Goal: Complete application form: Complete application form

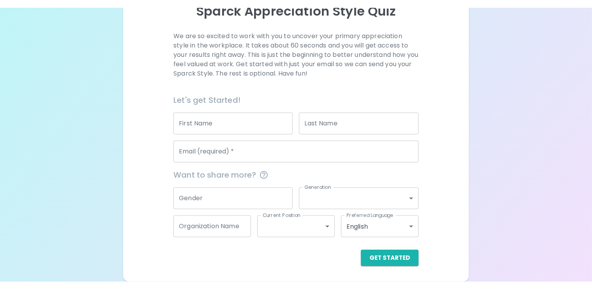
scroll to position [101, 0]
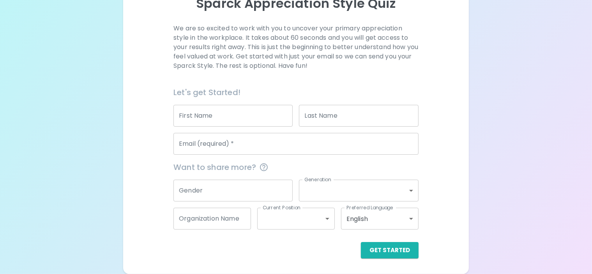
scroll to position [116, 0]
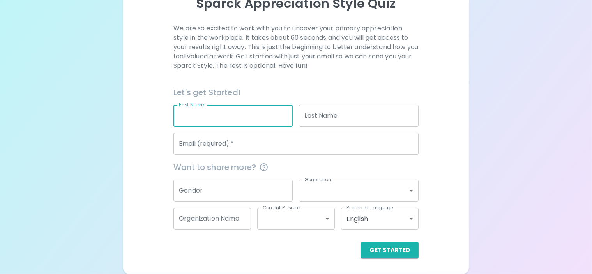
click at [281, 113] on input "First Name" at bounding box center [232, 116] width 119 height 22
type input "[PERSON_NAME]"
click at [330, 115] on input "Last Name" at bounding box center [358, 116] width 119 height 22
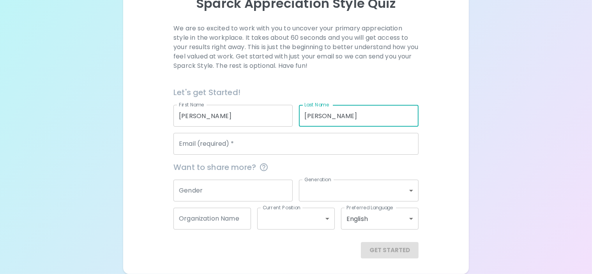
type input "[PERSON_NAME]"
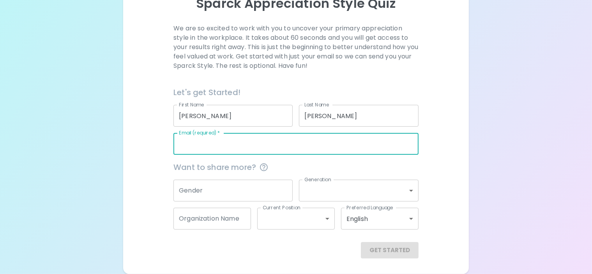
click at [286, 144] on input "Email (required)   *" at bounding box center [295, 144] width 245 height 22
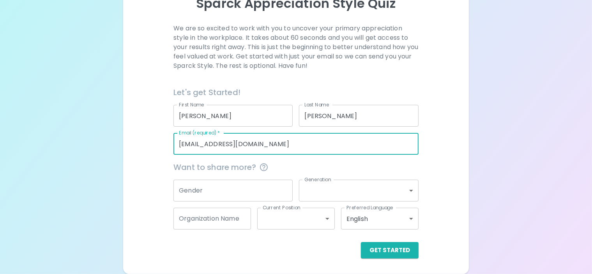
type input "[EMAIL_ADDRESS][DOMAIN_NAME]"
click at [273, 193] on input "Gender" at bounding box center [232, 191] width 119 height 22
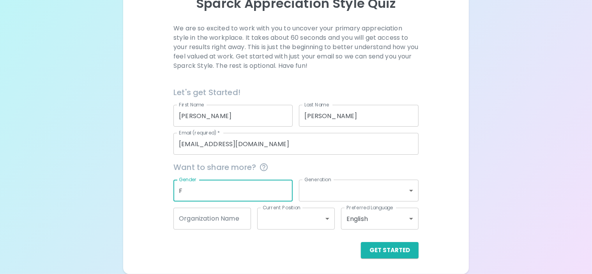
type input "F"
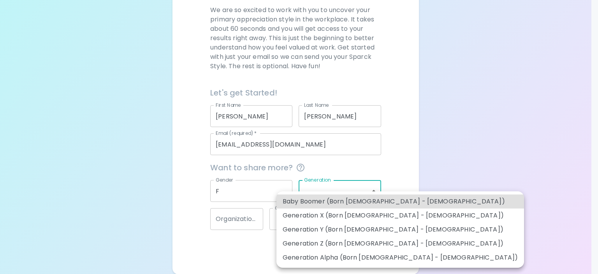
click at [376, 191] on body "Sparck Appreciation Style Quiz We are so excited to work with you to uncover yo…" at bounding box center [299, 79] width 598 height 390
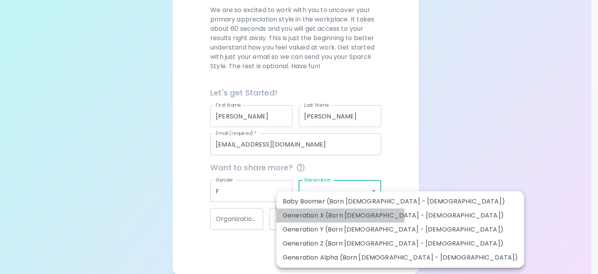
click at [331, 216] on li "Generation X (Born [DEMOGRAPHIC_DATA] - [DEMOGRAPHIC_DATA])" at bounding box center [401, 215] width 248 height 14
type input "generation_x"
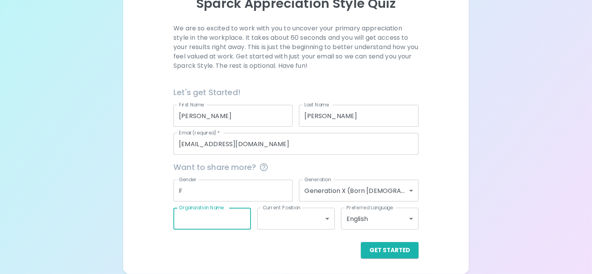
click at [250, 218] on input "Organization Name" at bounding box center [212, 219] width 78 height 22
type input "TPS"
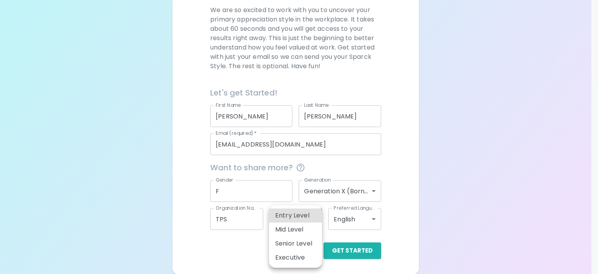
click at [313, 216] on body "Sparck Appreciation Style Quiz We are so excited to work with you to uncover yo…" at bounding box center [299, 79] width 598 height 390
click at [402, 194] on div at bounding box center [299, 137] width 598 height 274
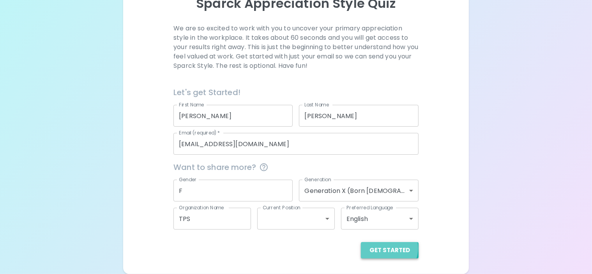
click at [361, 248] on button "Get Started" at bounding box center [390, 250] width 58 height 16
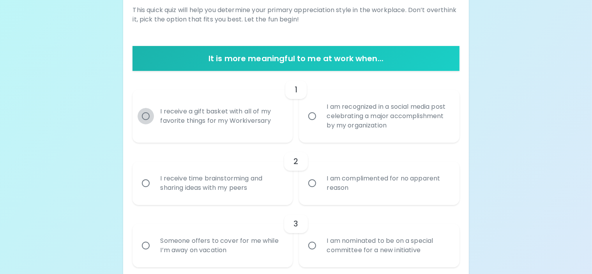
click at [154, 124] on input "I receive a gift basket with all of my favorite things for my Workiversary" at bounding box center [146, 116] width 16 height 16
radio input "true"
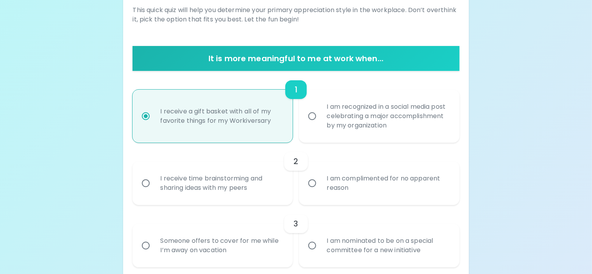
scroll to position [178, 0]
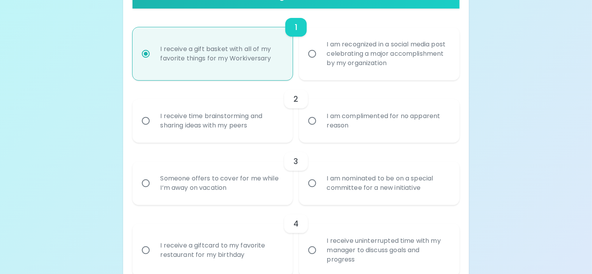
click at [154, 129] on input "I receive time brainstorming and sharing ideas with my peers" at bounding box center [146, 121] width 16 height 16
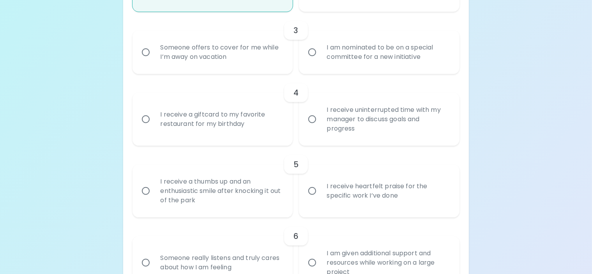
scroll to position [318, 0]
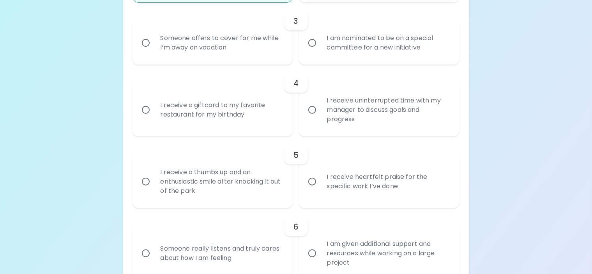
radio input "true"
click at [154, 51] on input "Someone offers to cover for me while I’m away on vacation" at bounding box center [146, 43] width 16 height 16
radio input "false"
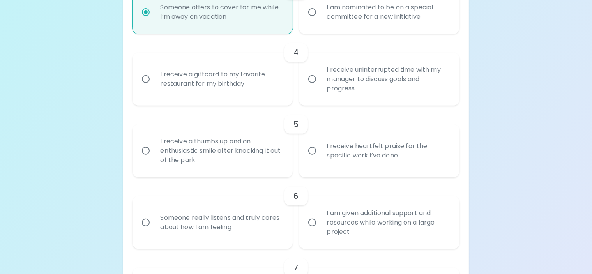
scroll to position [381, 0]
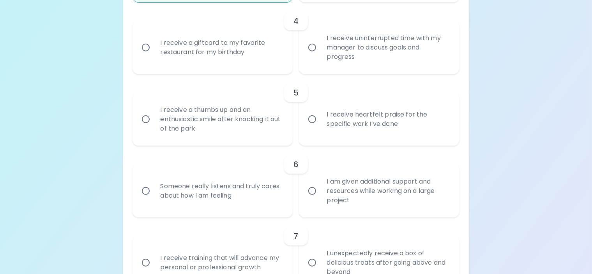
radio input "true"
click at [154, 56] on input "I receive a giftcard to my favorite restaurant for my birthday" at bounding box center [146, 47] width 16 height 16
radio input "false"
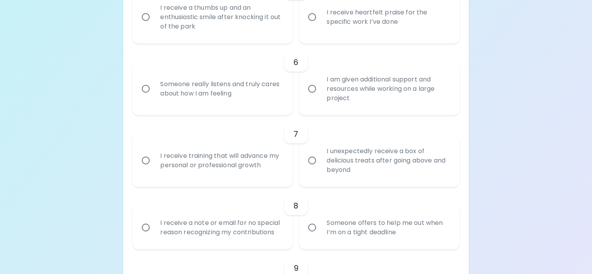
scroll to position [521, 0]
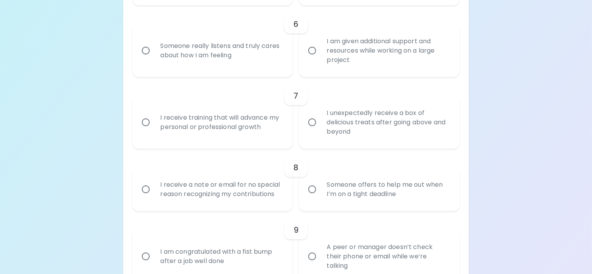
radio input "true"
radio input "false"
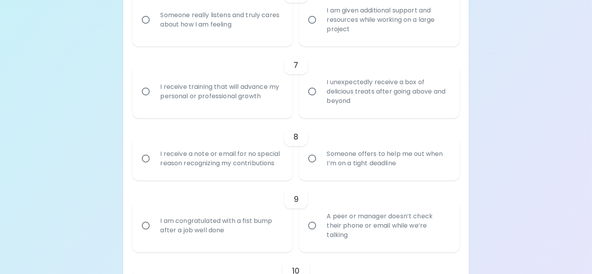
scroll to position [583, 0]
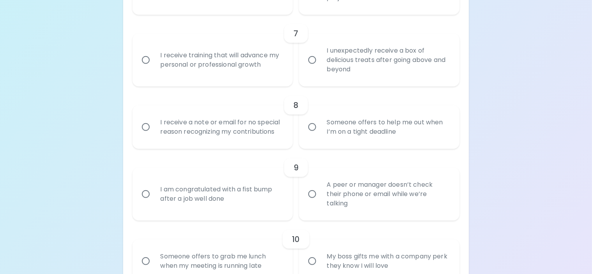
radio input "true"
radio input "false"
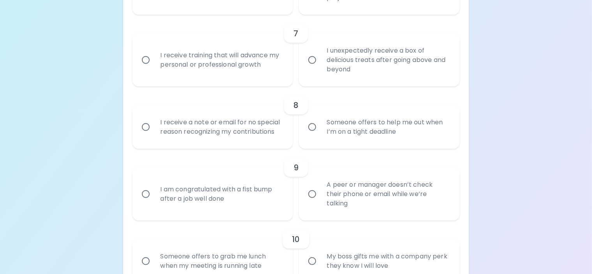
radio input "false"
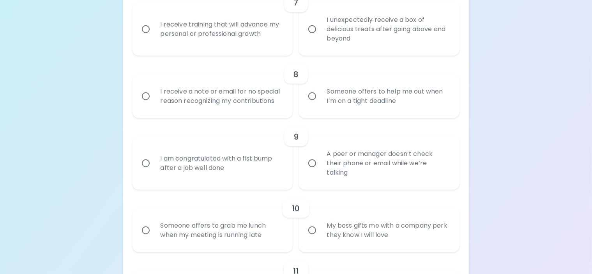
scroll to position [646, 0]
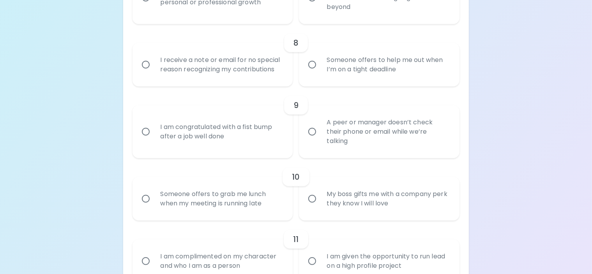
radio input "true"
radio input "false"
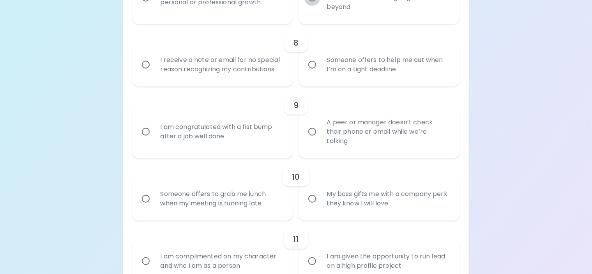
radio input "false"
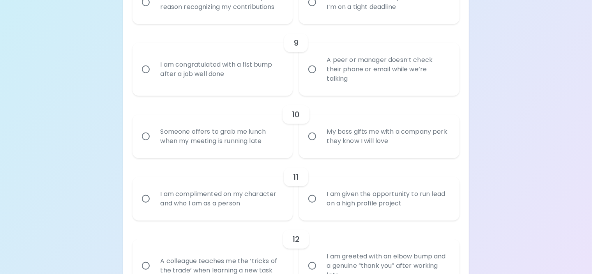
scroll to position [747, 0]
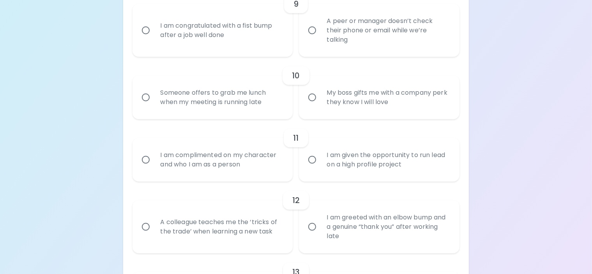
radio input "true"
radio input "false"
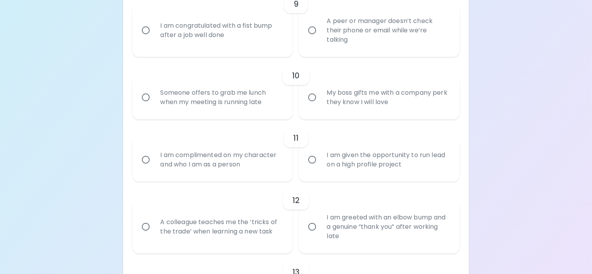
radio input "false"
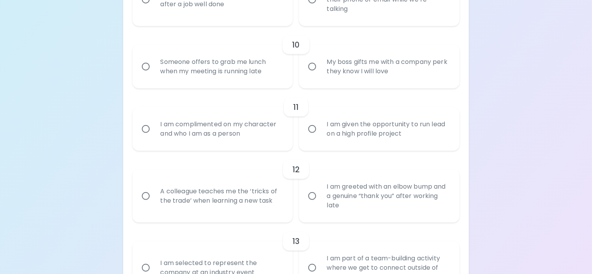
scroll to position [809, 0]
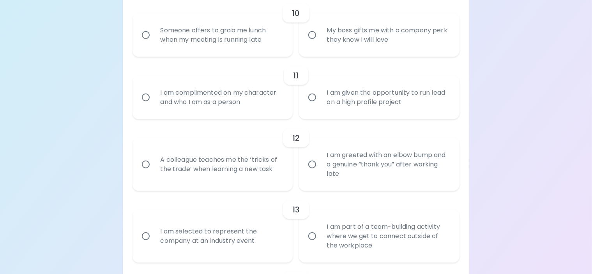
radio input "true"
radio input "false"
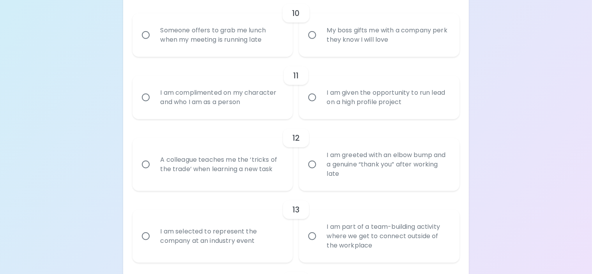
radio input "false"
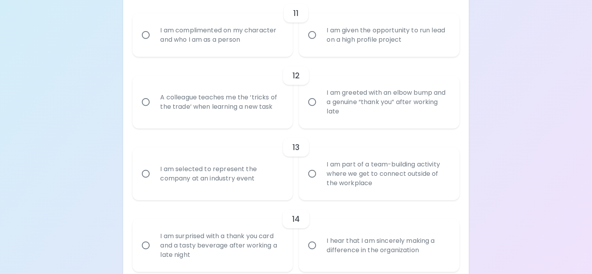
radio input "true"
radio input "false"
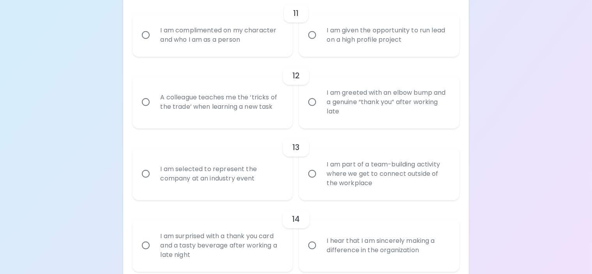
radio input "false"
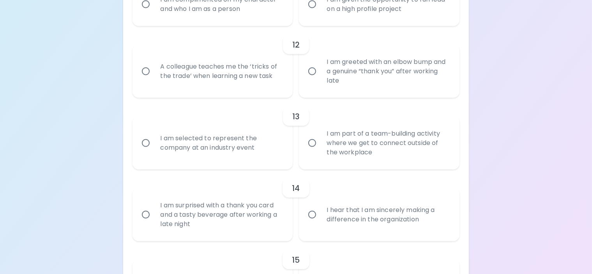
scroll to position [934, 0]
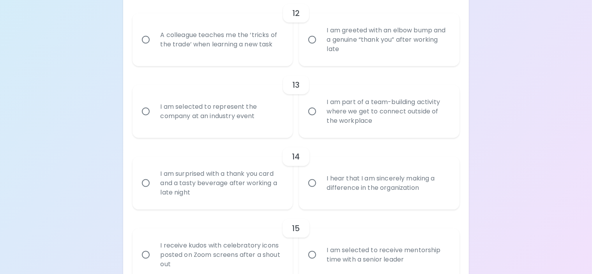
radio input "true"
radio input "false"
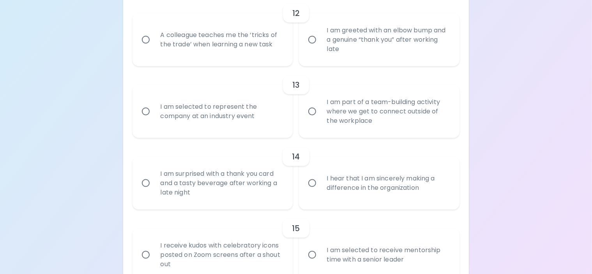
radio input "false"
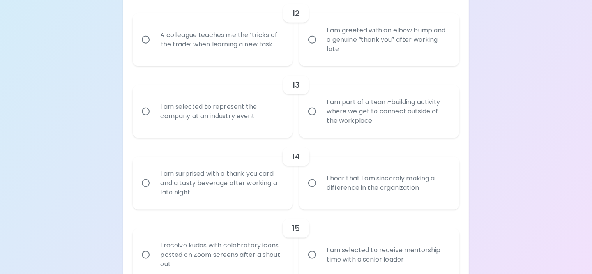
radio input "false"
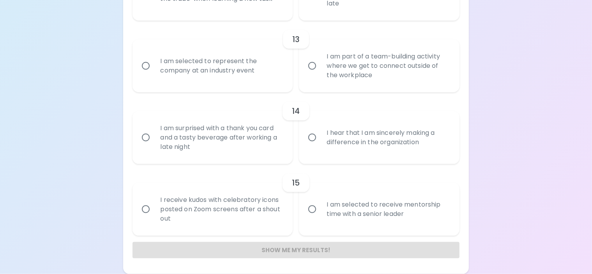
scroll to position [1074, 0]
radio input "true"
radio input "false"
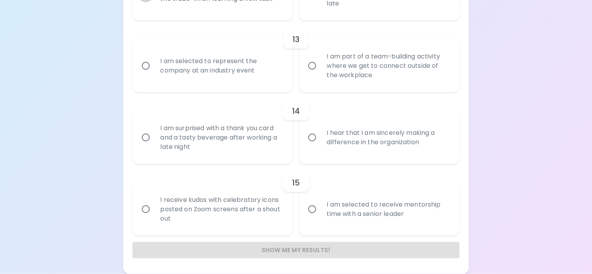
radio input "false"
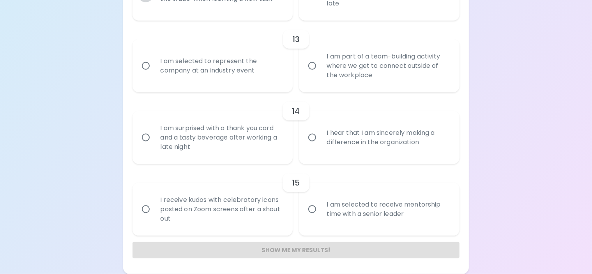
radio input "false"
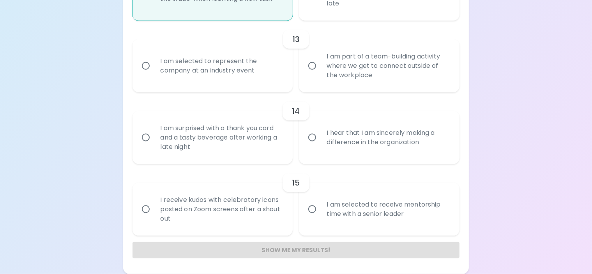
scroll to position [1136, 0]
radio input "true"
click at [154, 74] on input "I am selected to represent the company at an industry event" at bounding box center [146, 66] width 16 height 16
radio input "false"
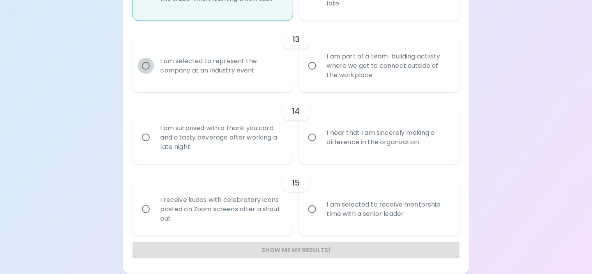
radio input "false"
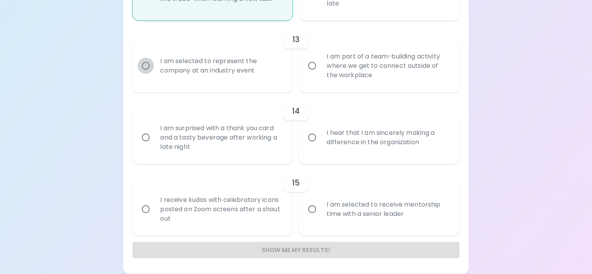
radio input "false"
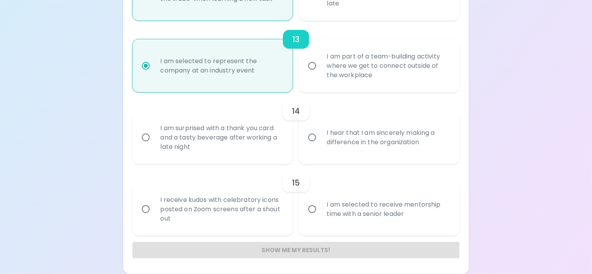
scroll to position [1219, 0]
radio input "true"
click at [154, 129] on input "I am surprised with a thank you card and a tasty beverage after working a late …" at bounding box center [146, 137] width 16 height 16
radio input "false"
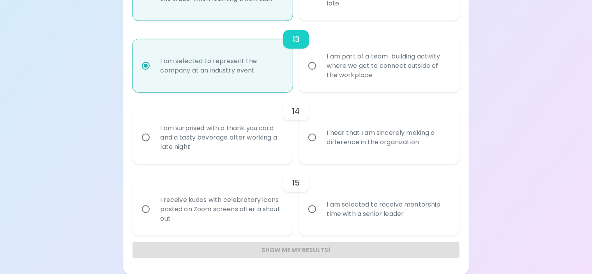
radio input "false"
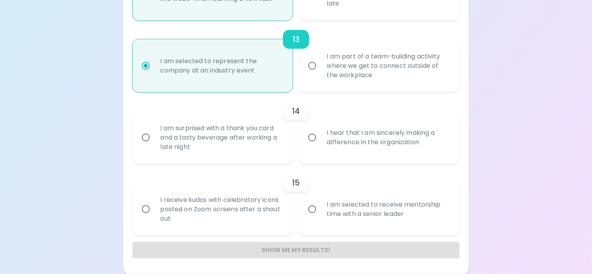
radio input "false"
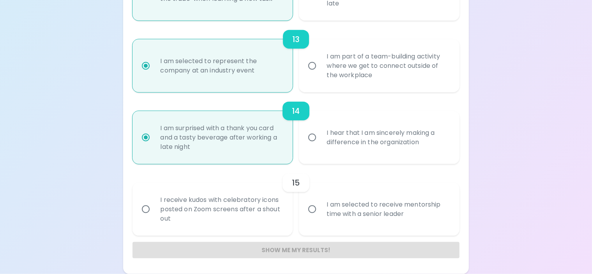
radio input "true"
click at [154, 201] on input "I receive kudos with celebratory icons posted on Zoom screens after a shout out" at bounding box center [146, 209] width 16 height 16
radio input "false"
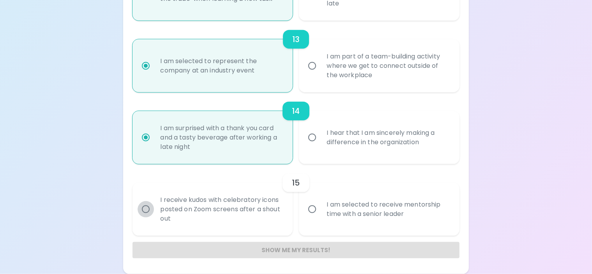
radio input "false"
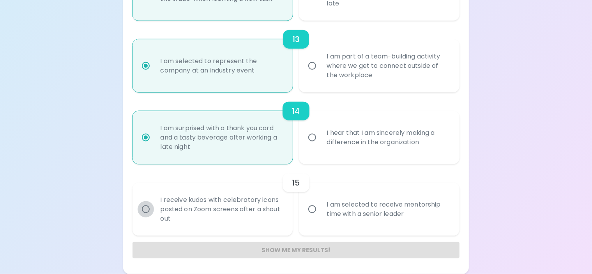
radio input "false"
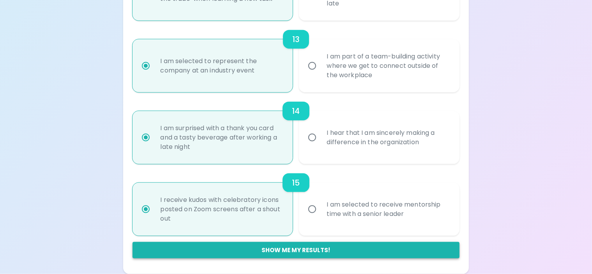
radio input "true"
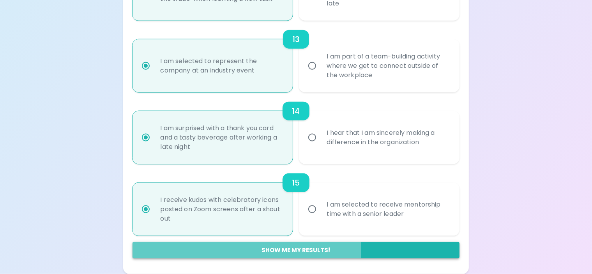
click at [288, 249] on button "Show me my results!" at bounding box center [295, 250] width 326 height 16
radio input "false"
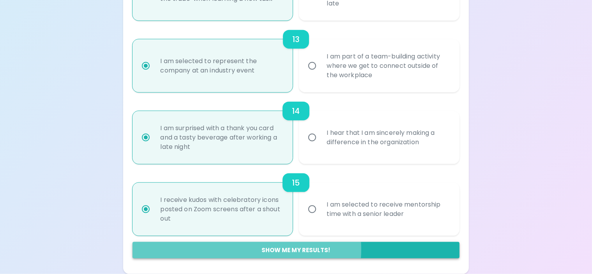
radio input "false"
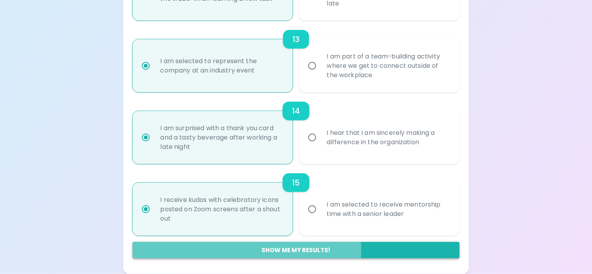
radio input "false"
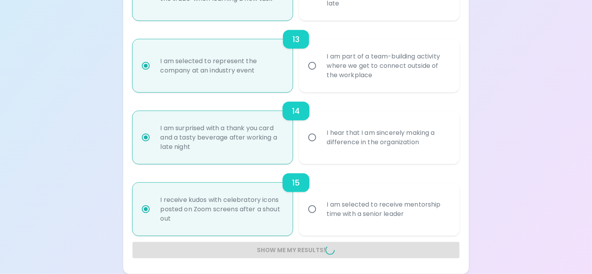
radio input "false"
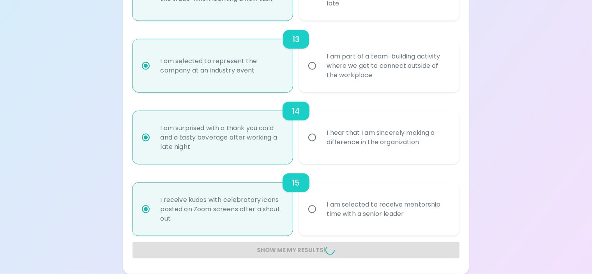
radio input "false"
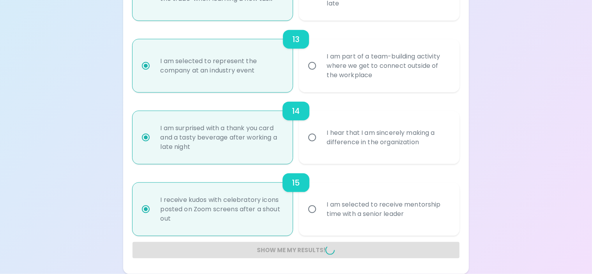
radio input "false"
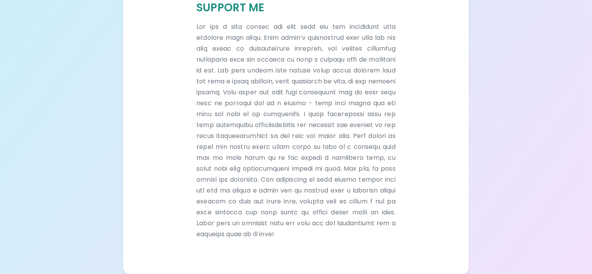
scroll to position [524, 0]
